Goal: Learn about a topic

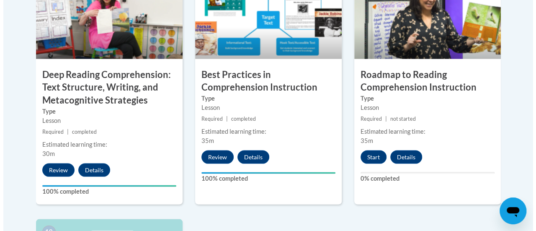
scroll to position [768, 0]
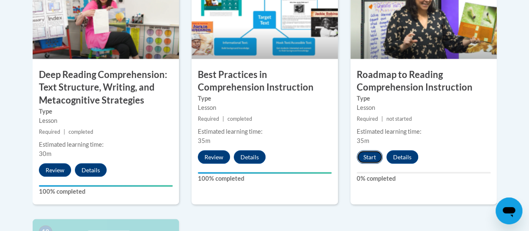
click at [372, 157] on button "Start" at bounding box center [370, 156] width 26 height 13
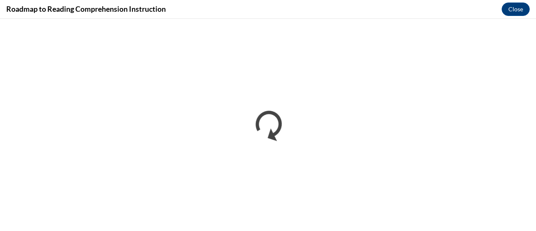
scroll to position [0, 0]
